Goal: Transaction & Acquisition: Book appointment/travel/reservation

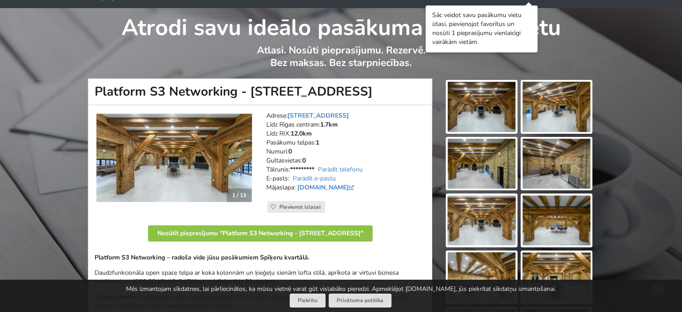
scroll to position [27, 0]
click at [488, 98] on img at bounding box center [481, 107] width 68 height 50
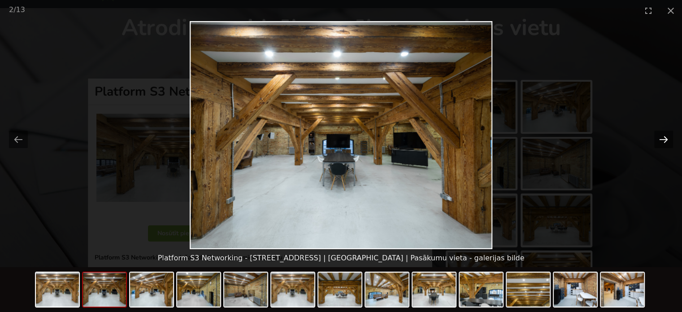
click at [662, 136] on button "Next slide" at bounding box center [663, 138] width 19 height 17
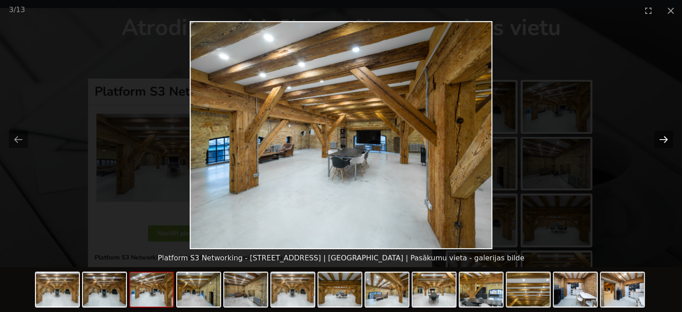
click at [662, 136] on button "Next slide" at bounding box center [663, 138] width 19 height 17
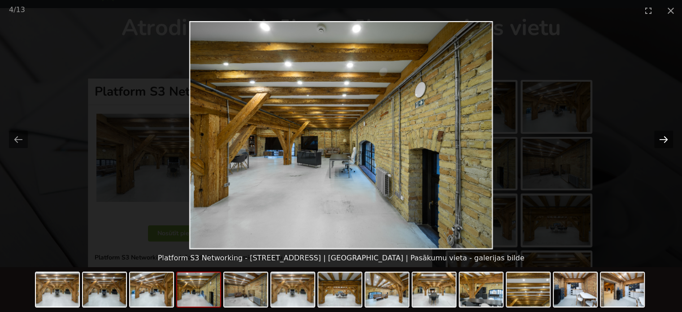
click at [662, 136] on button "Next slide" at bounding box center [663, 138] width 19 height 17
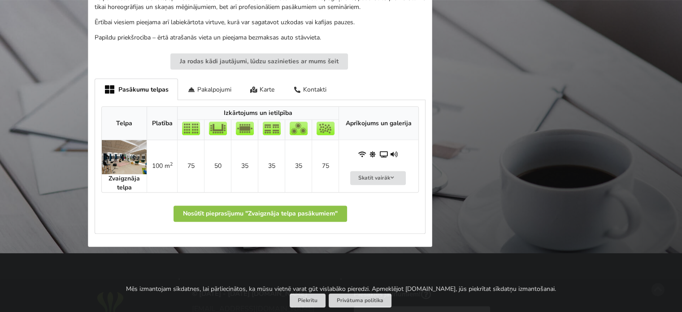
scroll to position [312, 0]
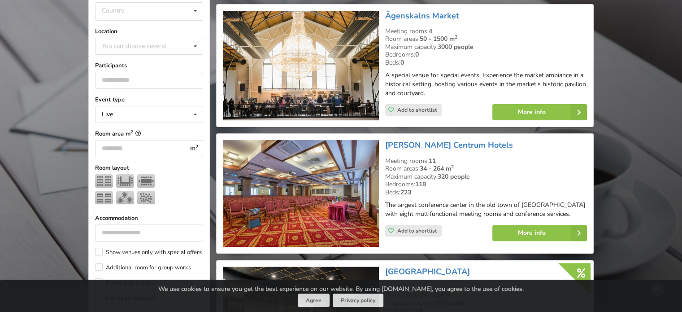
scroll to position [235, 0]
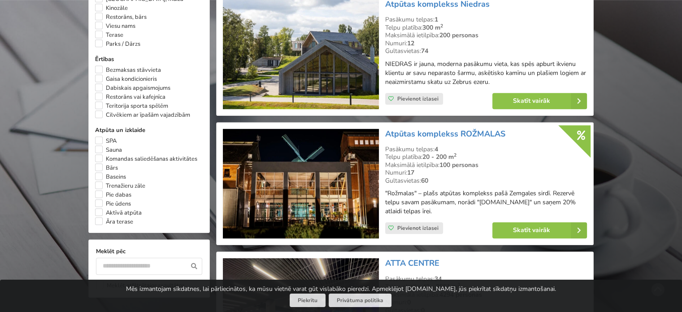
scroll to position [633, 0]
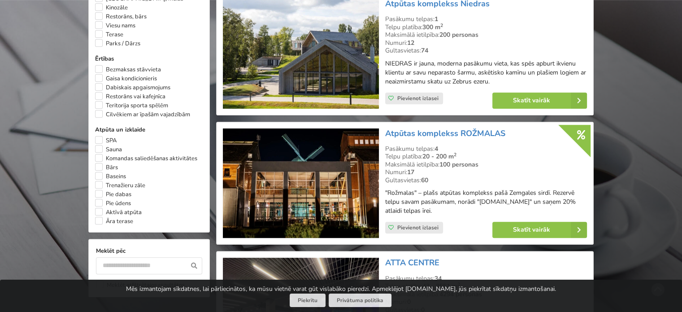
click at [343, 173] on img at bounding box center [301, 183] width 156 height 110
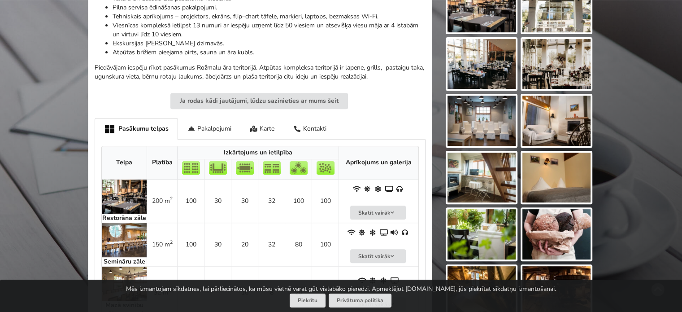
scroll to position [355, 0]
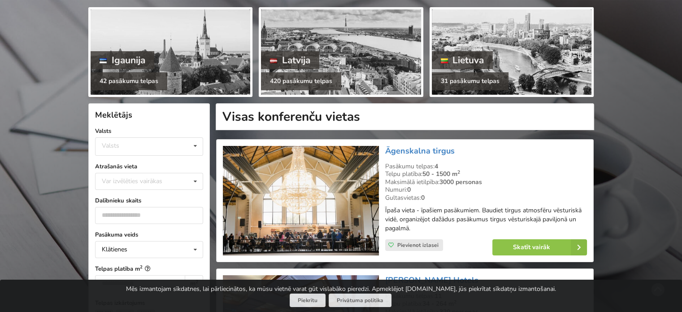
scroll to position [102, 0]
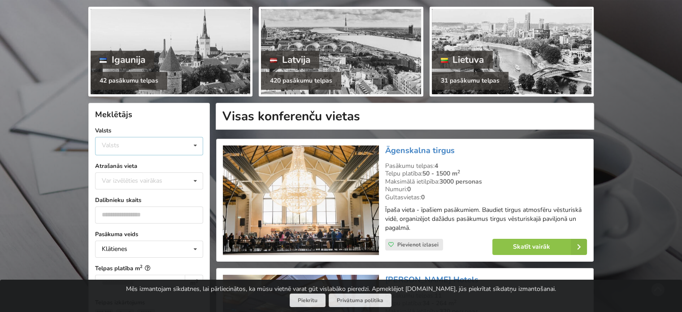
click at [139, 150] on div "Valsts Igaunija Latvija Lietuva" at bounding box center [149, 146] width 108 height 18
click at [126, 177] on div "Latvija" at bounding box center [149, 179] width 107 height 17
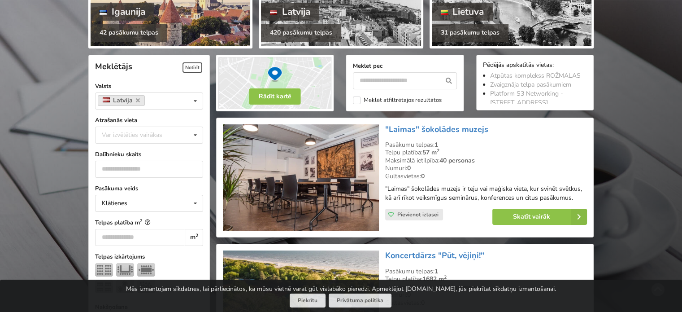
scroll to position [152, 0]
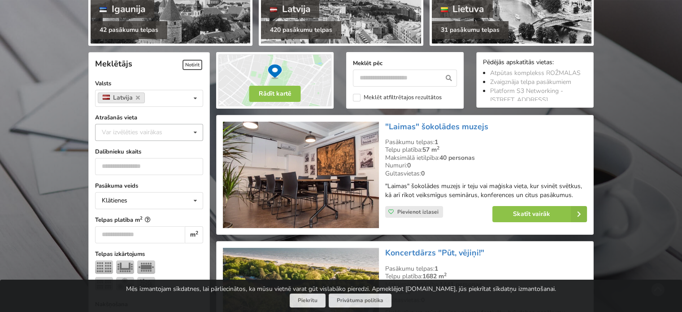
click at [142, 135] on div "Var izvēlēties vairākas" at bounding box center [141, 132] width 83 height 10
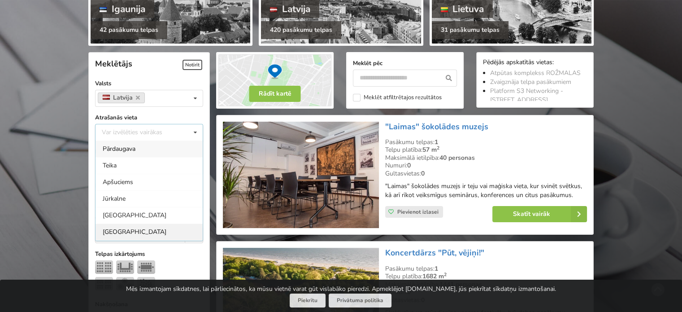
click at [131, 230] on div "[GEOGRAPHIC_DATA]" at bounding box center [149, 231] width 107 height 17
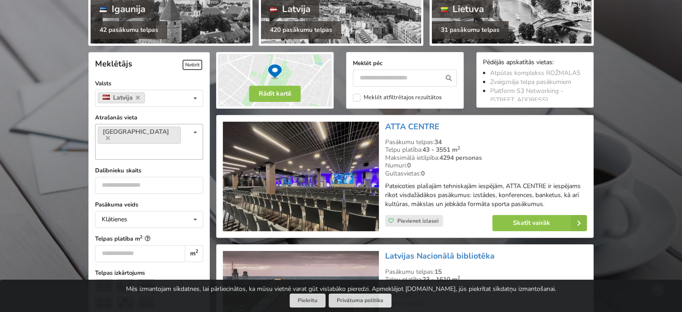
scroll to position [201, 0]
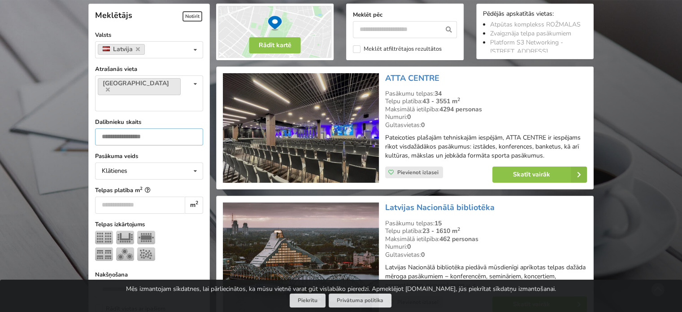
click at [163, 128] on input "number" at bounding box center [149, 136] width 108 height 17
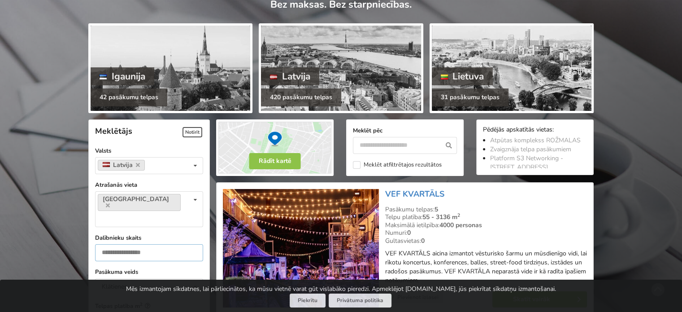
scroll to position [83, 0]
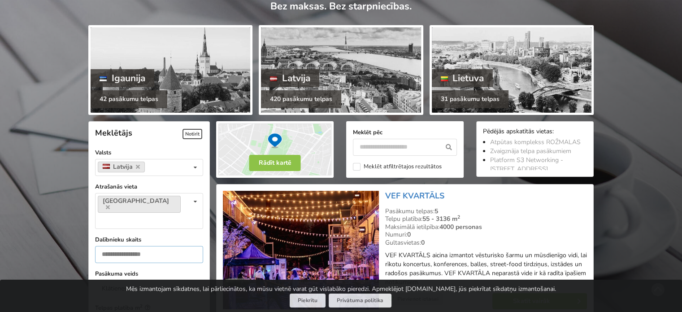
type input "***"
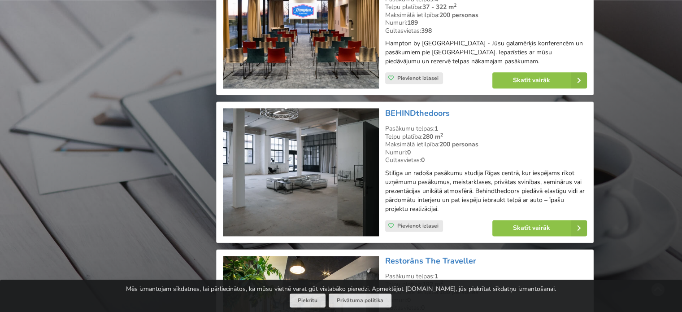
scroll to position [1105, 0]
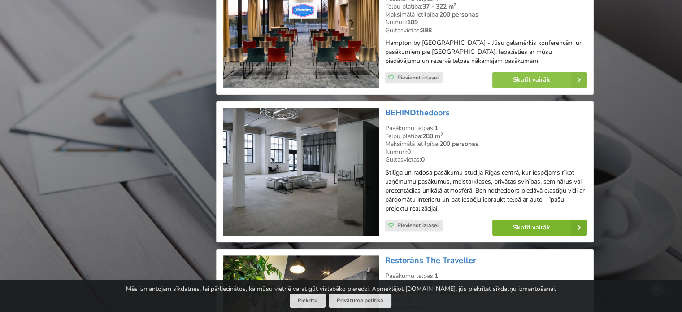
click at [545, 219] on link "Skatīt vairāk" at bounding box center [539, 227] width 95 height 16
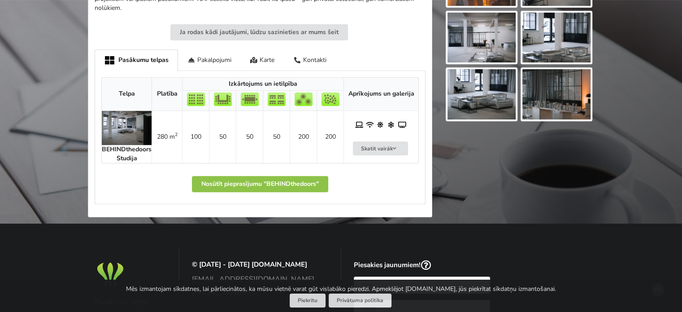
scroll to position [385, 0]
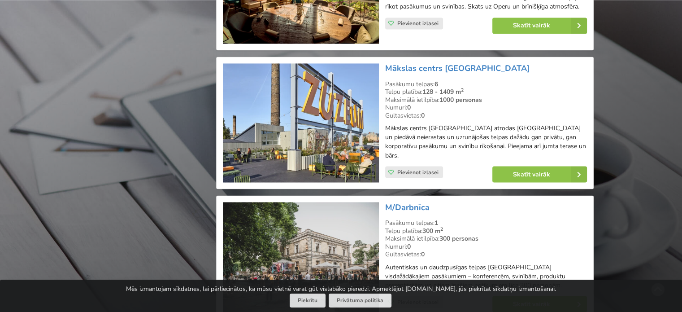
scroll to position [1557, 0]
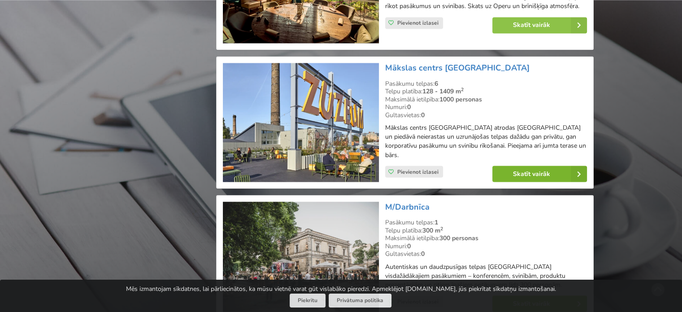
click at [536, 165] on link "Skatīt vairāk" at bounding box center [539, 173] width 95 height 16
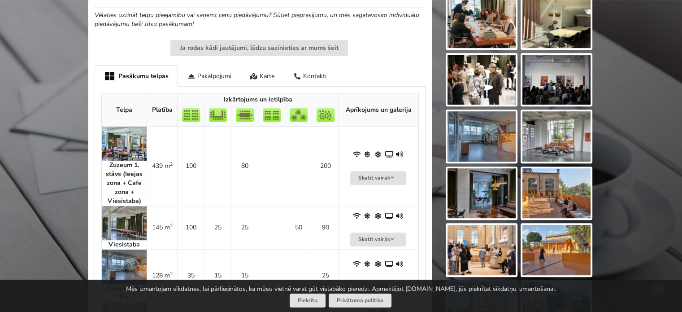
scroll to position [452, 0]
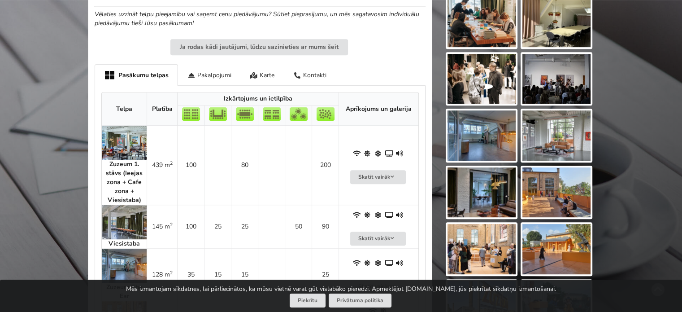
click at [125, 214] on img at bounding box center [124, 222] width 45 height 34
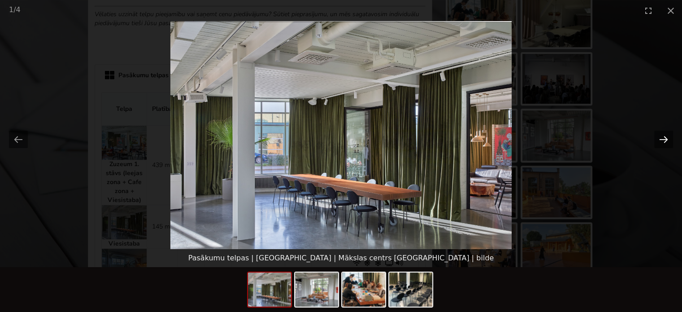
click at [657, 141] on button "Next slide" at bounding box center [663, 138] width 19 height 17
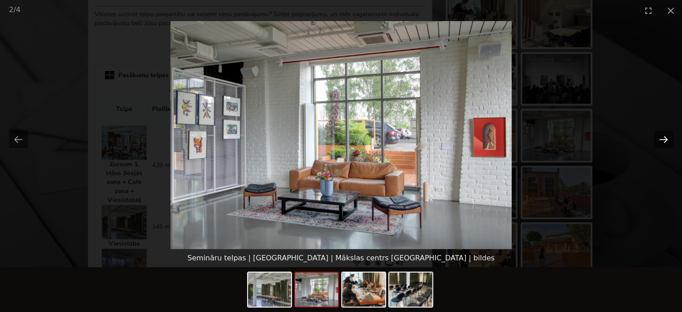
click at [657, 141] on button "Next slide" at bounding box center [663, 138] width 19 height 17
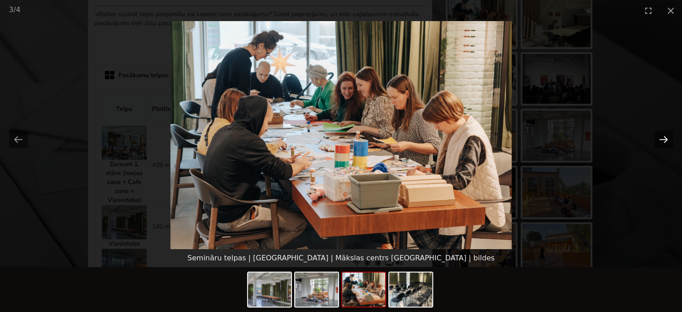
click at [657, 141] on button "Next slide" at bounding box center [663, 138] width 19 height 17
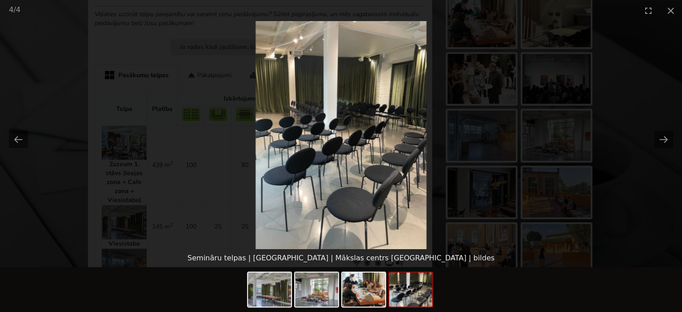
scroll to position [0, 0]
click at [659, 75] on picture at bounding box center [341, 135] width 682 height 228
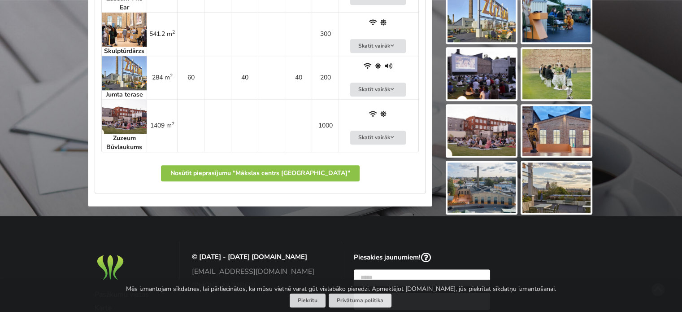
scroll to position [741, 0]
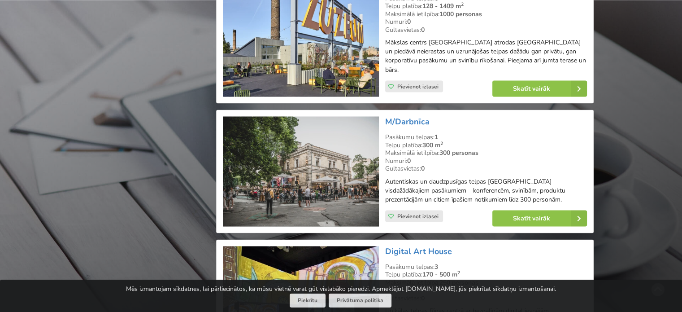
scroll to position [1654, 0]
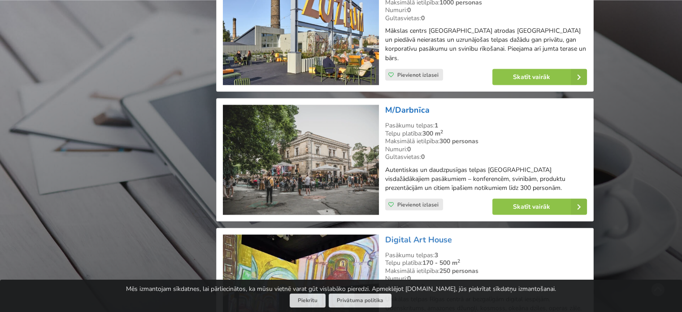
click at [402, 104] on link "M/Darbnīca" at bounding box center [407, 109] width 44 height 11
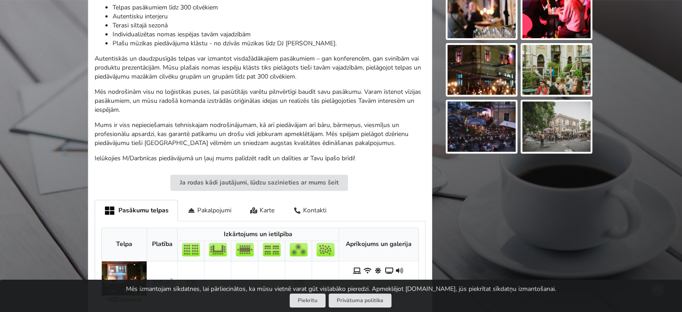
scroll to position [348, 0]
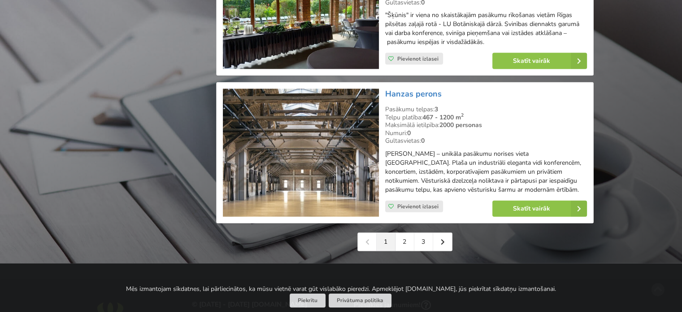
scroll to position [2076, 0]
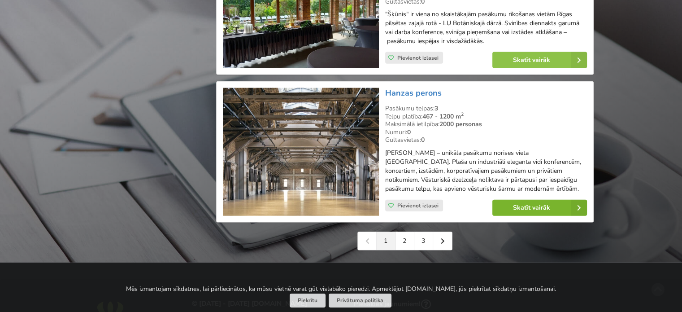
click at [526, 200] on link "Skatīt vairāk" at bounding box center [539, 208] width 95 height 16
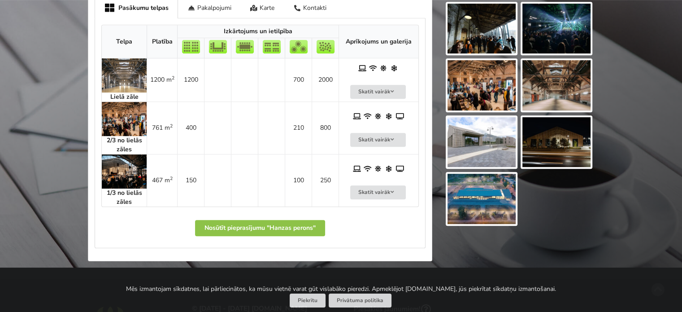
scroll to position [503, 0]
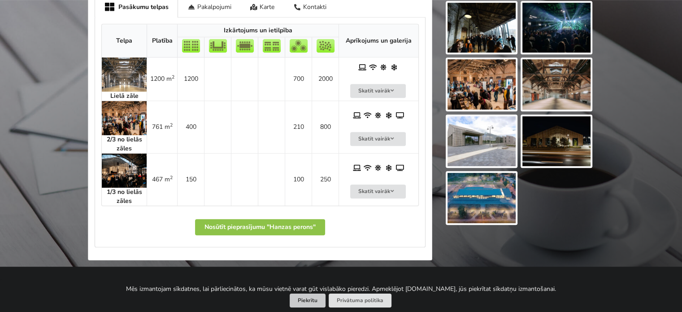
click at [306, 303] on button "Piekrītu" at bounding box center [308, 300] width 36 height 14
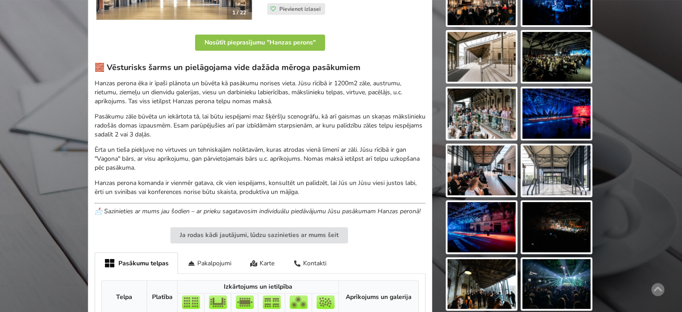
scroll to position [247, 0]
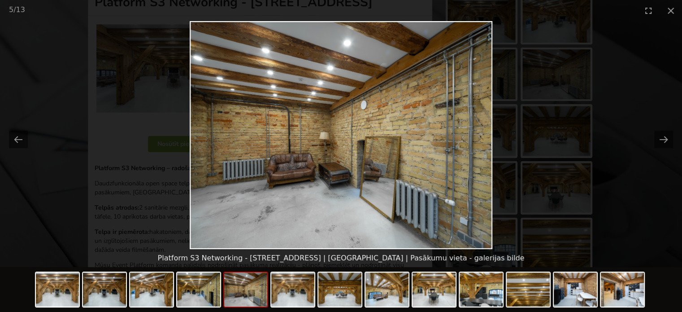
scroll to position [117, 0]
click at [283, 294] on img at bounding box center [292, 289] width 43 height 34
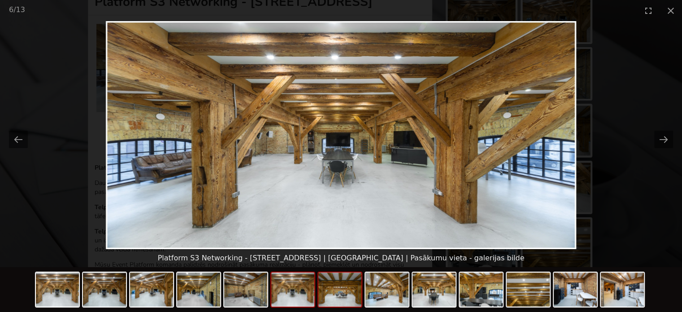
click at [330, 292] on img at bounding box center [339, 289] width 43 height 34
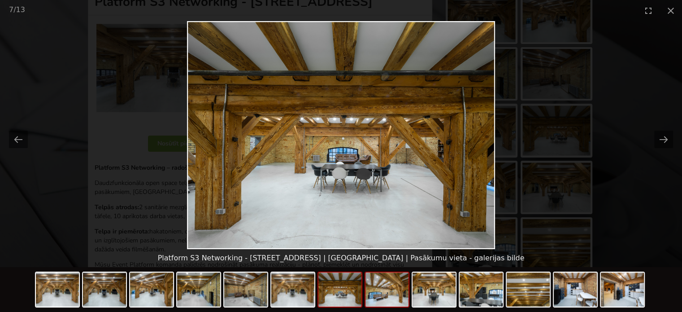
click at [396, 301] on img at bounding box center [386, 289] width 43 height 34
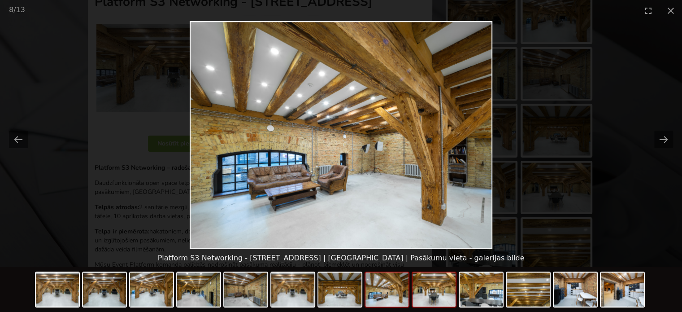
click at [429, 298] on img at bounding box center [433, 289] width 43 height 34
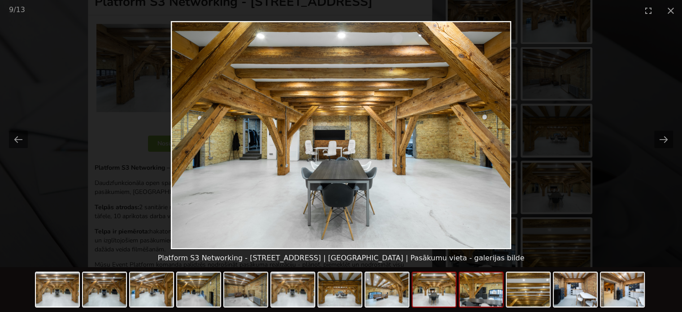
click at [469, 295] on img at bounding box center [481, 289] width 43 height 34
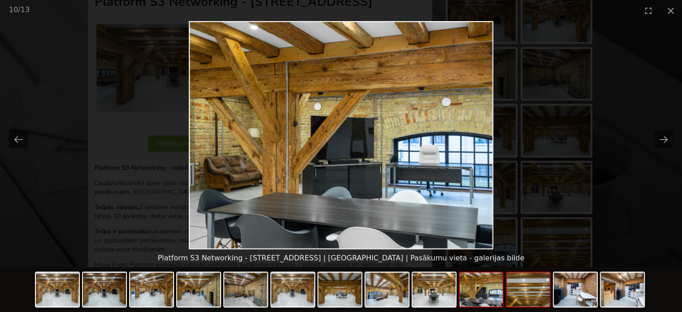
click at [517, 295] on img at bounding box center [528, 289] width 43 height 34
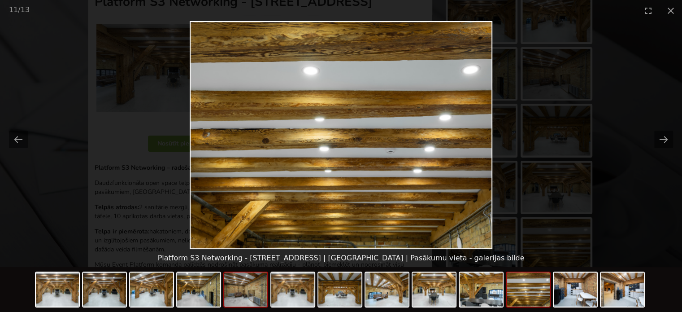
click at [253, 290] on img at bounding box center [245, 289] width 43 height 34
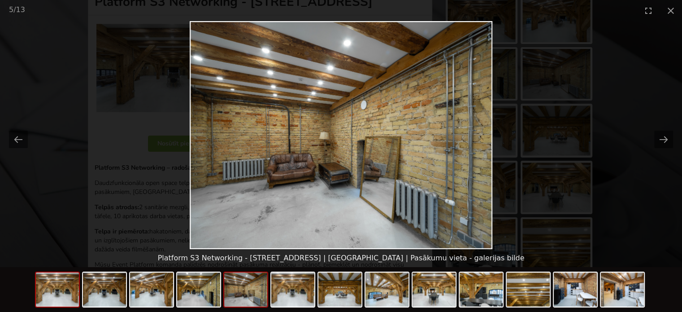
click at [57, 297] on img at bounding box center [57, 289] width 43 height 34
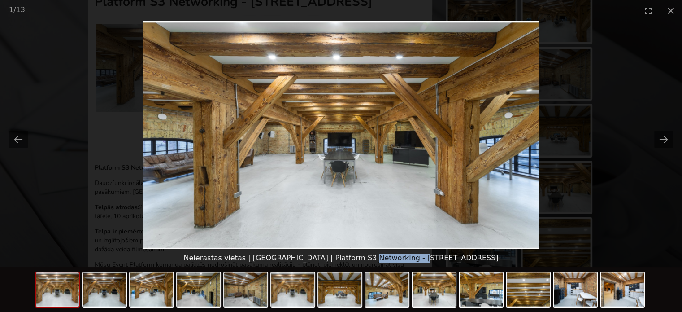
drag, startPoint x: 402, startPoint y: 261, endPoint x: 444, endPoint y: 261, distance: 42.1
click at [444, 261] on div "Neierastas vietas | [GEOGRAPHIC_DATA] | Platform S3 Networking - [STREET_ADDRES…" at bounding box center [341, 258] width 682 height 18
copy div "[STREET_ADDRESS]"
